Goal: Navigation & Orientation: Find specific page/section

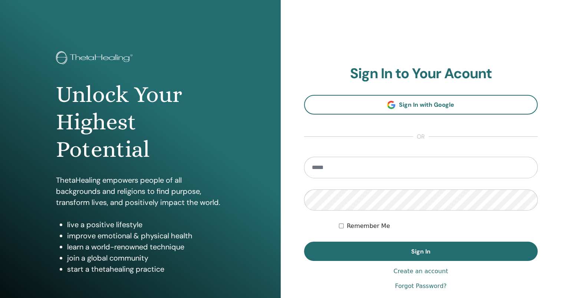
type input "**********"
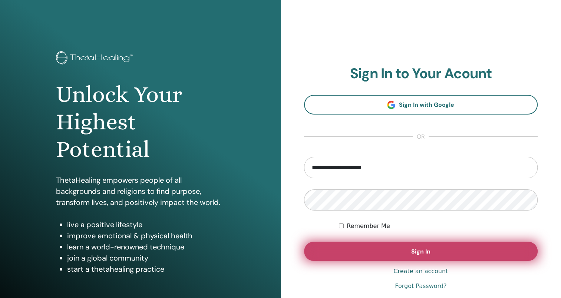
click at [457, 247] on button "Sign In" at bounding box center [421, 251] width 234 height 19
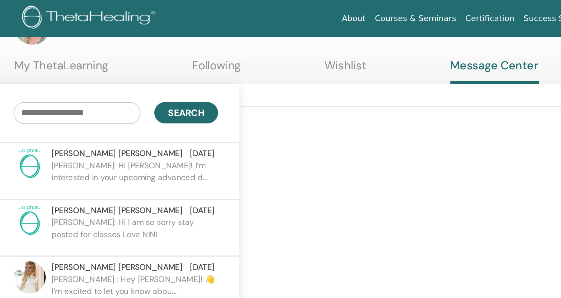
scroll to position [27, 0]
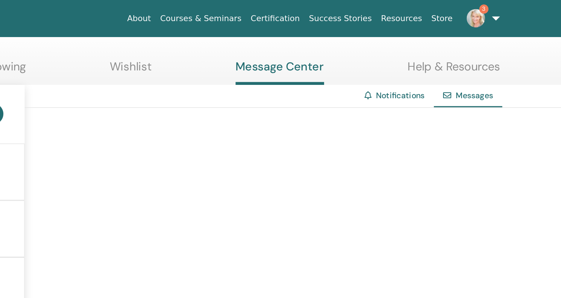
click at [482, 13] on img at bounding box center [480, 12] width 12 height 12
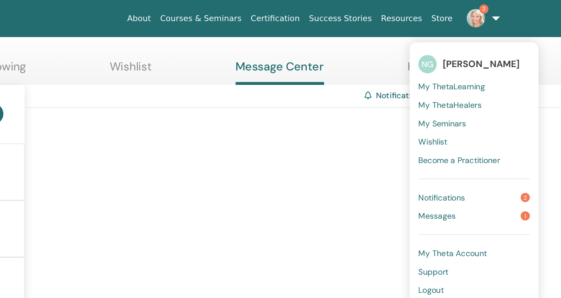
click at [461, 79] on span "My Seminars" at bounding box center [458, 79] width 31 height 7
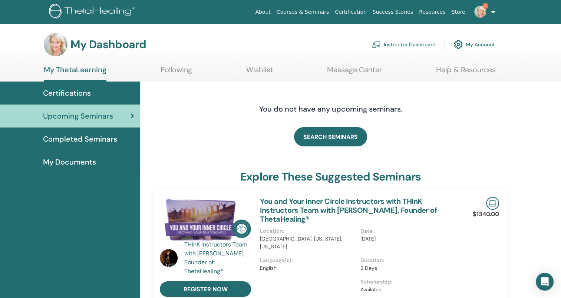
click at [490, 10] on link "3" at bounding box center [483, 12] width 30 height 24
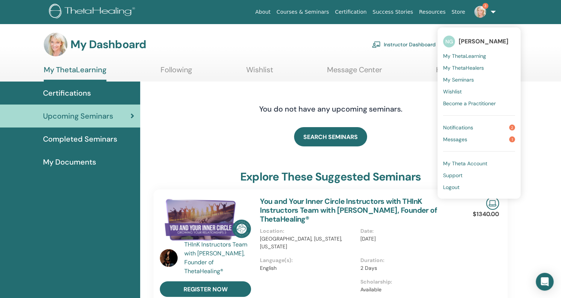
click at [471, 75] on link "My Seminars" at bounding box center [479, 80] width 72 height 12
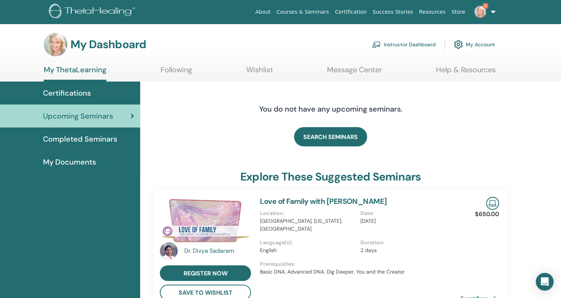
click at [105, 134] on span "Completed Seminars" at bounding box center [80, 139] width 74 height 11
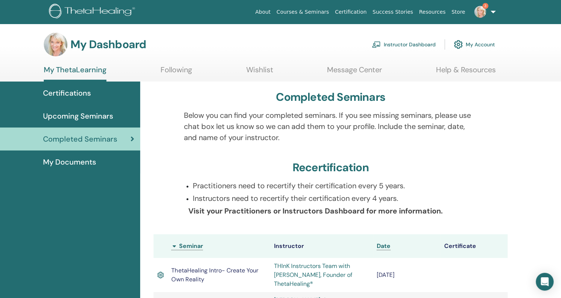
click at [125, 39] on h3 "My Dashboard" at bounding box center [108, 44] width 76 height 13
click at [408, 42] on link "Instructor Dashboard" at bounding box center [404, 44] width 64 height 16
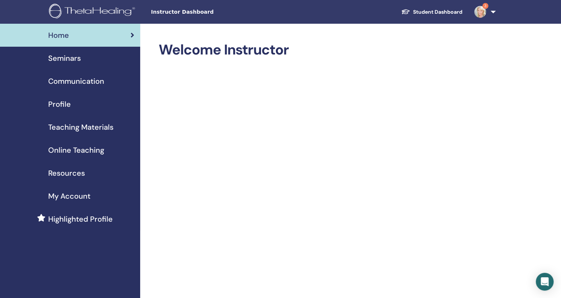
click at [61, 63] on span "Seminars" at bounding box center [64, 58] width 33 height 11
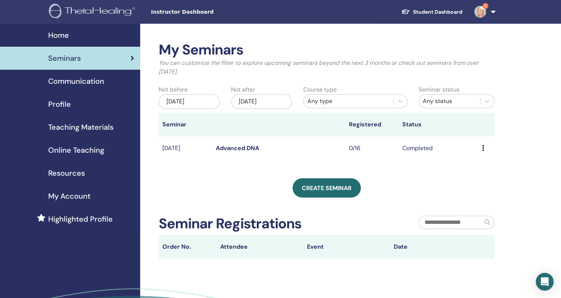
click at [479, 11] on img at bounding box center [480, 12] width 12 height 12
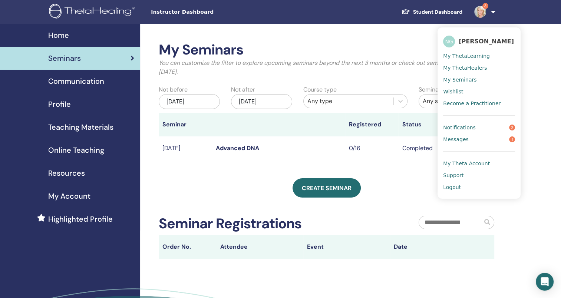
click at [515, 135] on link "Messages 1" at bounding box center [479, 140] width 72 height 12
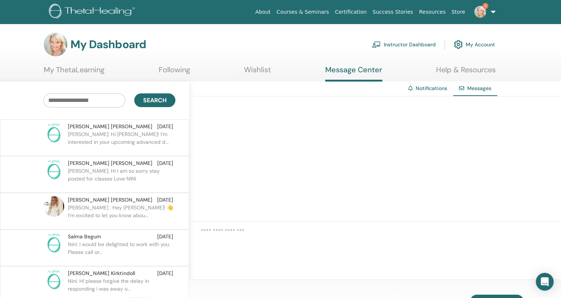
click at [476, 16] on link "3" at bounding box center [483, 12] width 30 height 24
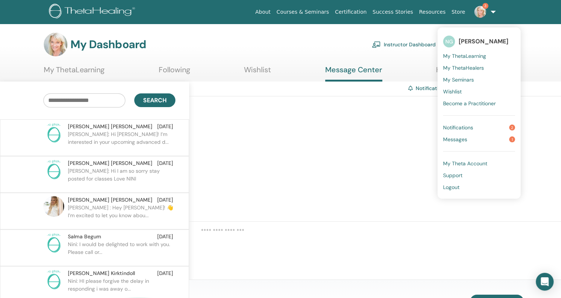
click at [325, 16] on link "Courses & Seminars" at bounding box center [303, 12] width 59 height 14
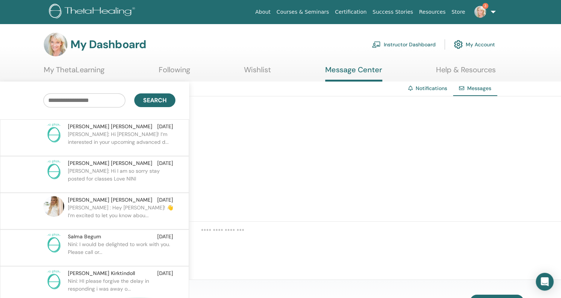
click at [327, 14] on link "Courses & Seminars" at bounding box center [303, 12] width 59 height 14
click at [331, 6] on link "Courses & Seminars" at bounding box center [303, 12] width 59 height 14
